Goal: Task Accomplishment & Management: Complete application form

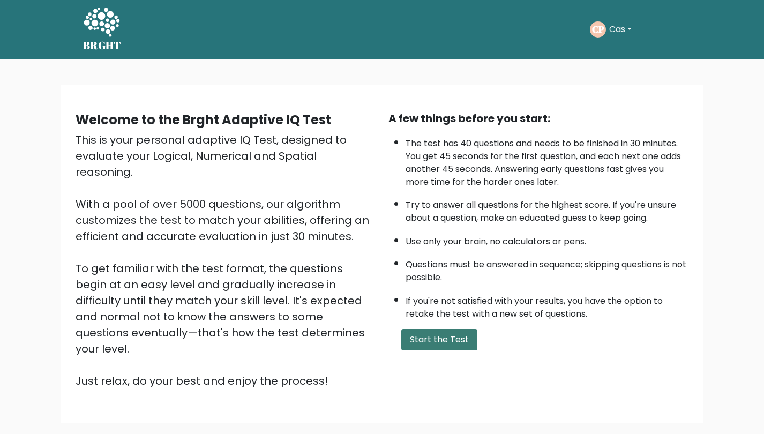
click at [445, 350] on button "Start the Test" at bounding box center [439, 339] width 76 height 21
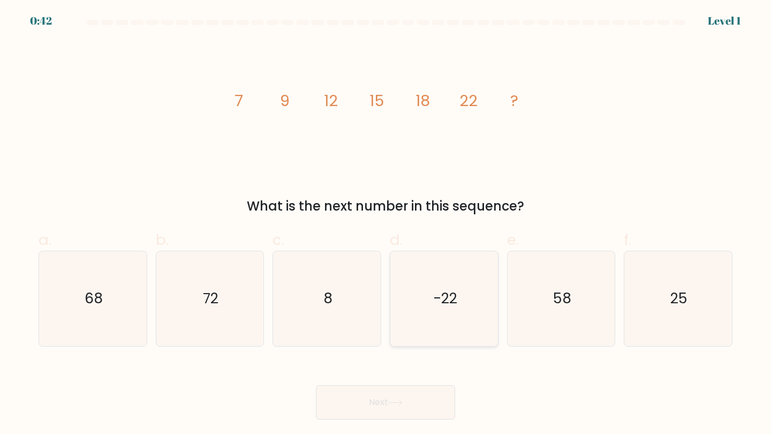
click at [460, 300] on icon "-22" at bounding box center [444, 298] width 95 height 95
click at [386, 224] on input "d. -22" at bounding box center [386, 220] width 1 height 7
radio input "true"
click at [420, 394] on button "Next" at bounding box center [385, 402] width 139 height 34
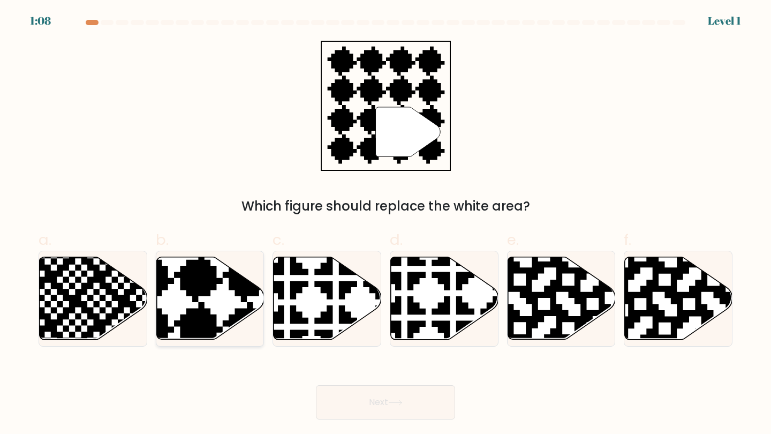
click at [213, 272] on icon at bounding box center [174, 253] width 195 height 195
click at [386, 224] on input "b." at bounding box center [386, 220] width 1 height 7
radio input "true"
click at [378, 391] on button "Next" at bounding box center [385, 402] width 139 height 34
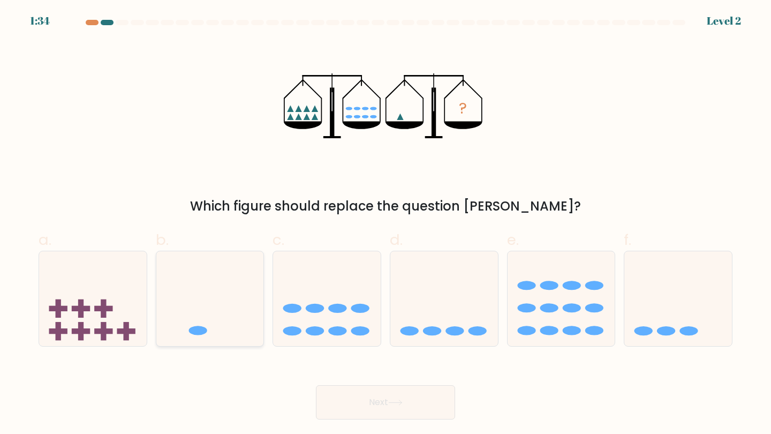
click at [192, 295] on icon at bounding box center [210, 298] width 108 height 89
click at [386, 224] on input "b." at bounding box center [386, 220] width 1 height 7
radio input "true"
click at [386, 417] on button "Next" at bounding box center [385, 402] width 139 height 34
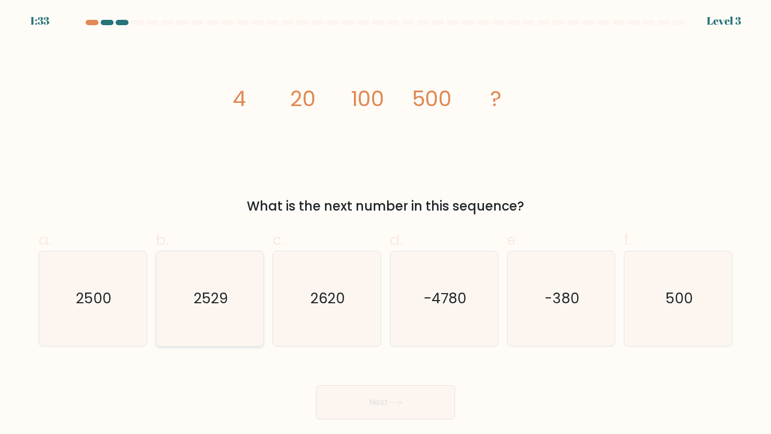
click at [220, 300] on text "2529" at bounding box center [211, 299] width 34 height 20
click at [386, 224] on input "b. 2529" at bounding box center [386, 220] width 1 height 7
radio input "true"
click at [358, 409] on button "Next" at bounding box center [385, 402] width 139 height 34
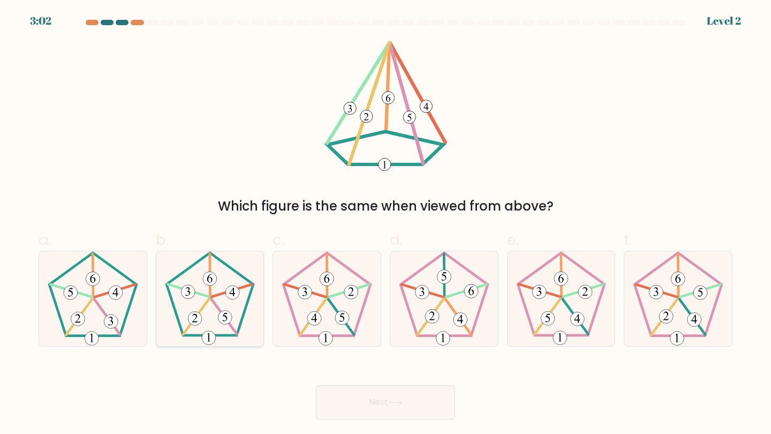
click at [252, 312] on icon at bounding box center [210, 298] width 95 height 95
click at [386, 224] on input "b." at bounding box center [386, 220] width 1 height 7
radio input "true"
click at [345, 369] on div "Next" at bounding box center [385, 389] width 707 height 60
click at [340, 403] on button "Next" at bounding box center [385, 402] width 139 height 34
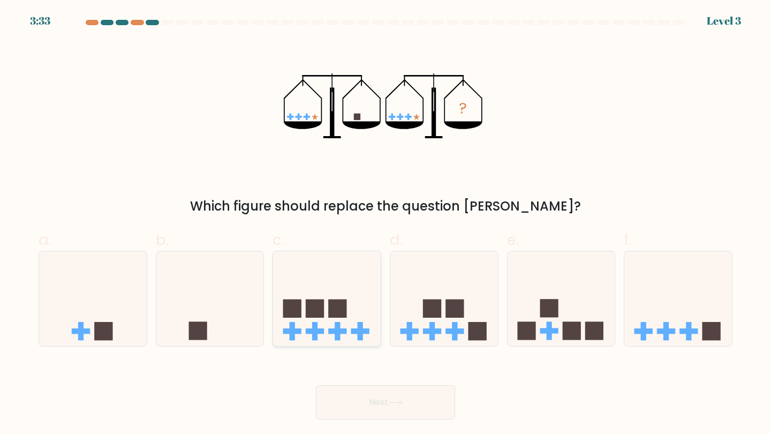
click at [323, 342] on icon at bounding box center [327, 298] width 108 height 89
click at [386, 224] on input "c." at bounding box center [386, 220] width 1 height 7
radio input "true"
click at [354, 397] on button "Next" at bounding box center [385, 402] width 139 height 34
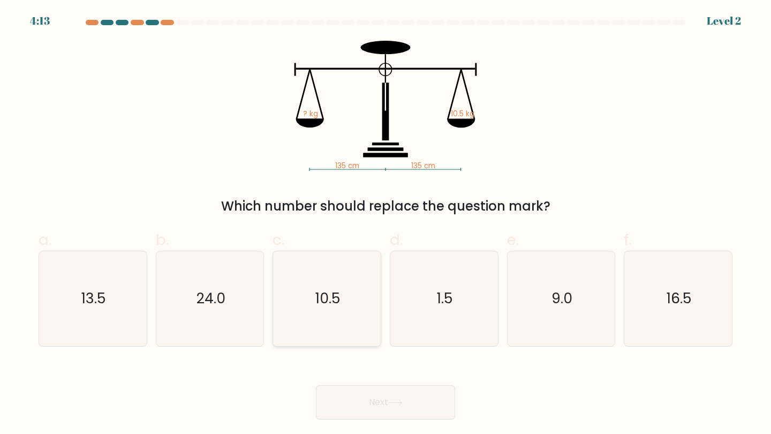
click at [342, 289] on icon "10.5" at bounding box center [327, 298] width 95 height 95
click at [386, 224] on input "c. 10.5" at bounding box center [386, 220] width 1 height 7
radio input "true"
click at [375, 402] on button "Next" at bounding box center [385, 402] width 139 height 34
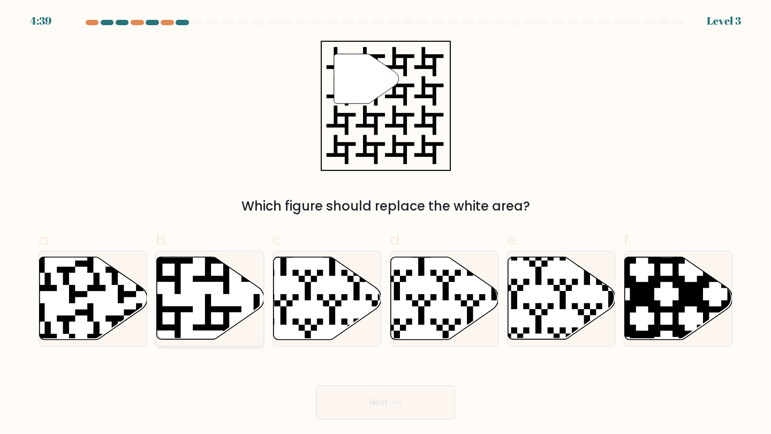
click at [232, 310] on icon at bounding box center [241, 342] width 195 height 195
click at [386, 224] on input "b." at bounding box center [386, 220] width 1 height 7
radio input "true"
click at [389, 412] on button "Next" at bounding box center [385, 402] width 139 height 34
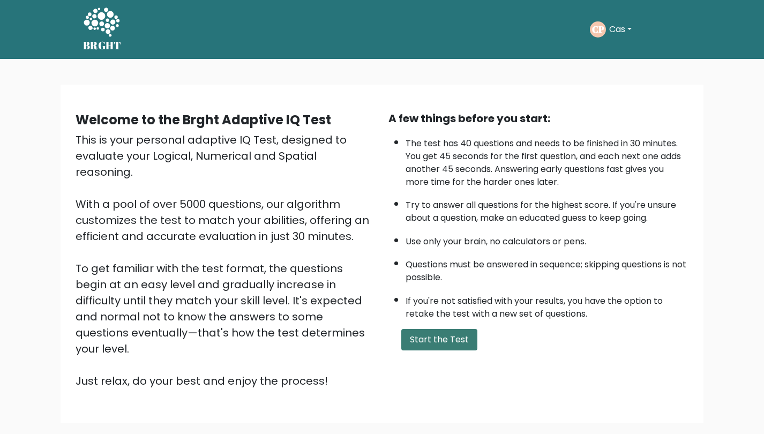
click at [435, 349] on button "Start the Test" at bounding box center [439, 339] width 76 height 21
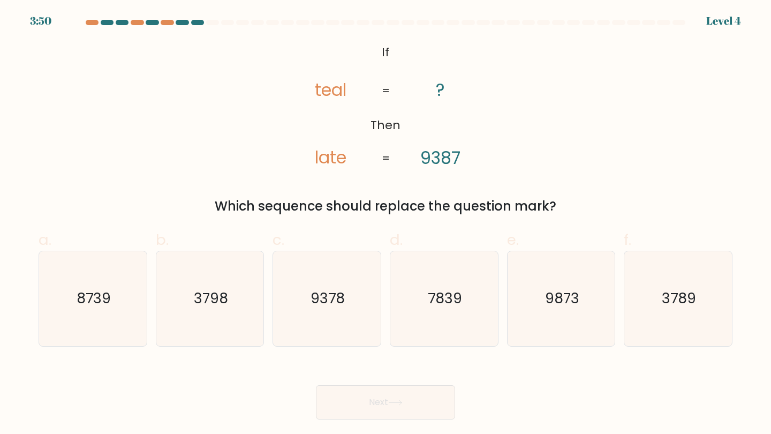
click at [417, 235] on label "d. 7839" at bounding box center [444, 288] width 109 height 118
click at [386, 224] on input "d. 7839" at bounding box center [386, 220] width 1 height 7
radio input "true"
click at [370, 400] on button "Next" at bounding box center [385, 402] width 139 height 34
